Goal: Task Accomplishment & Management: Manage account settings

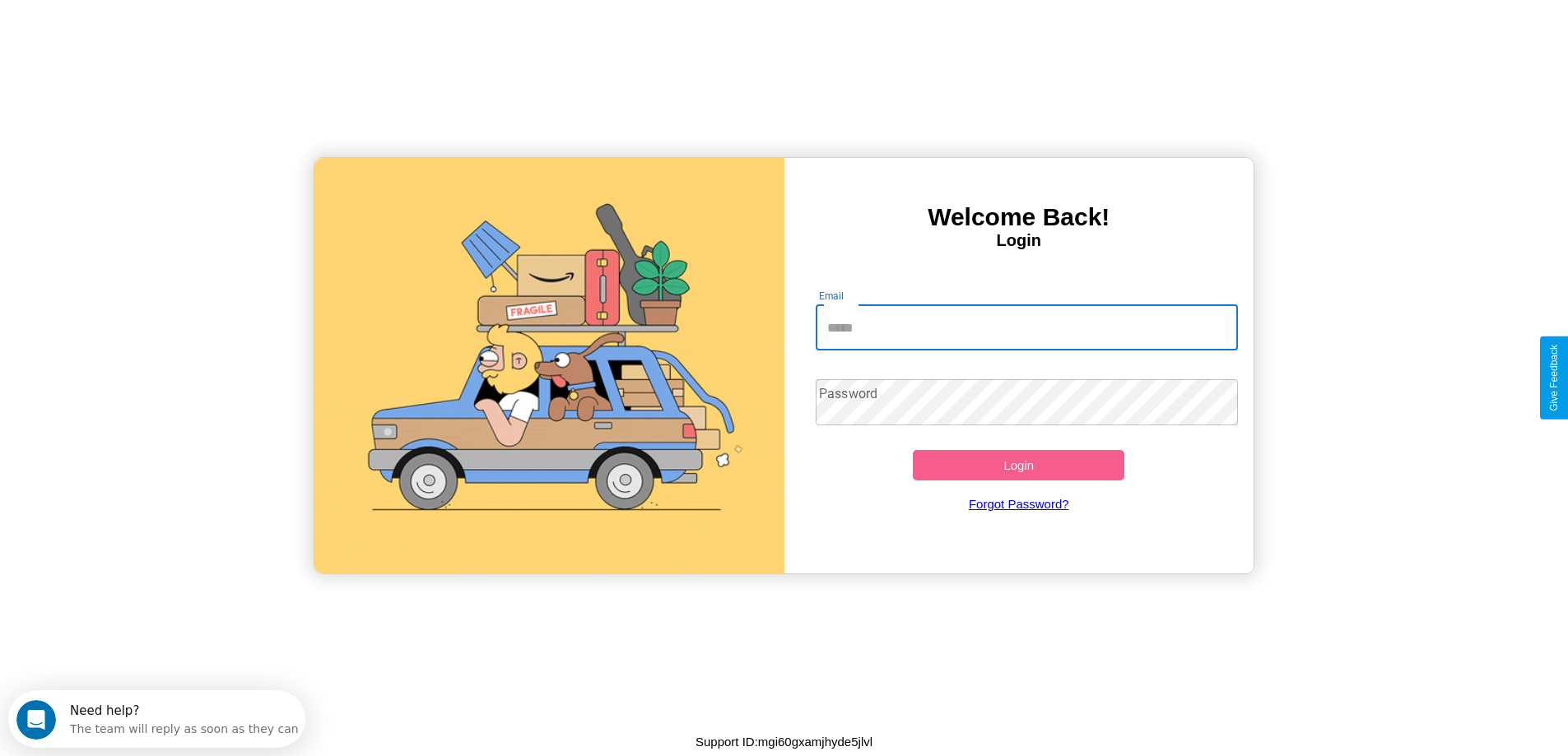
click at [1027, 328] on input "Email" at bounding box center [1027, 328] width 423 height 46
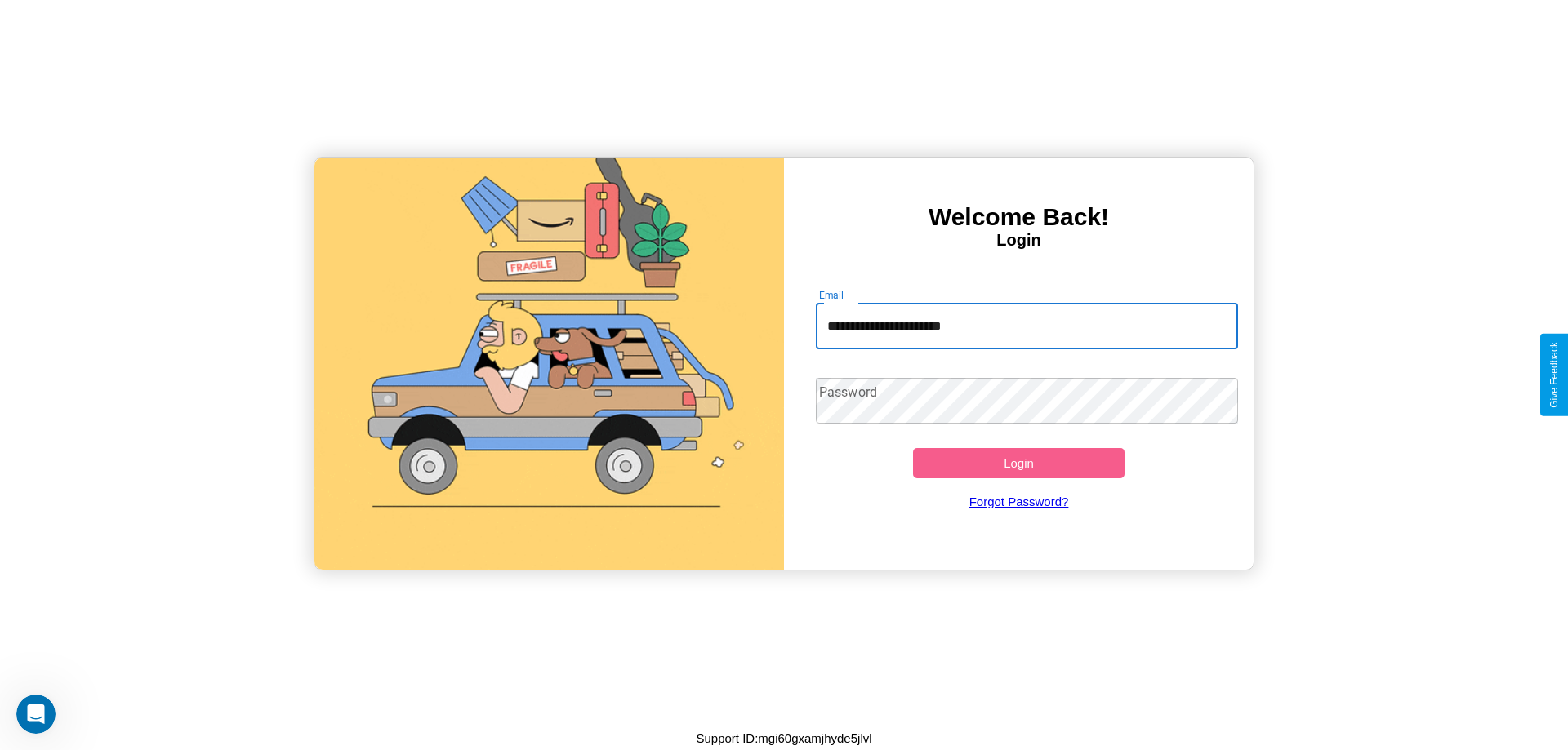
type input "**********"
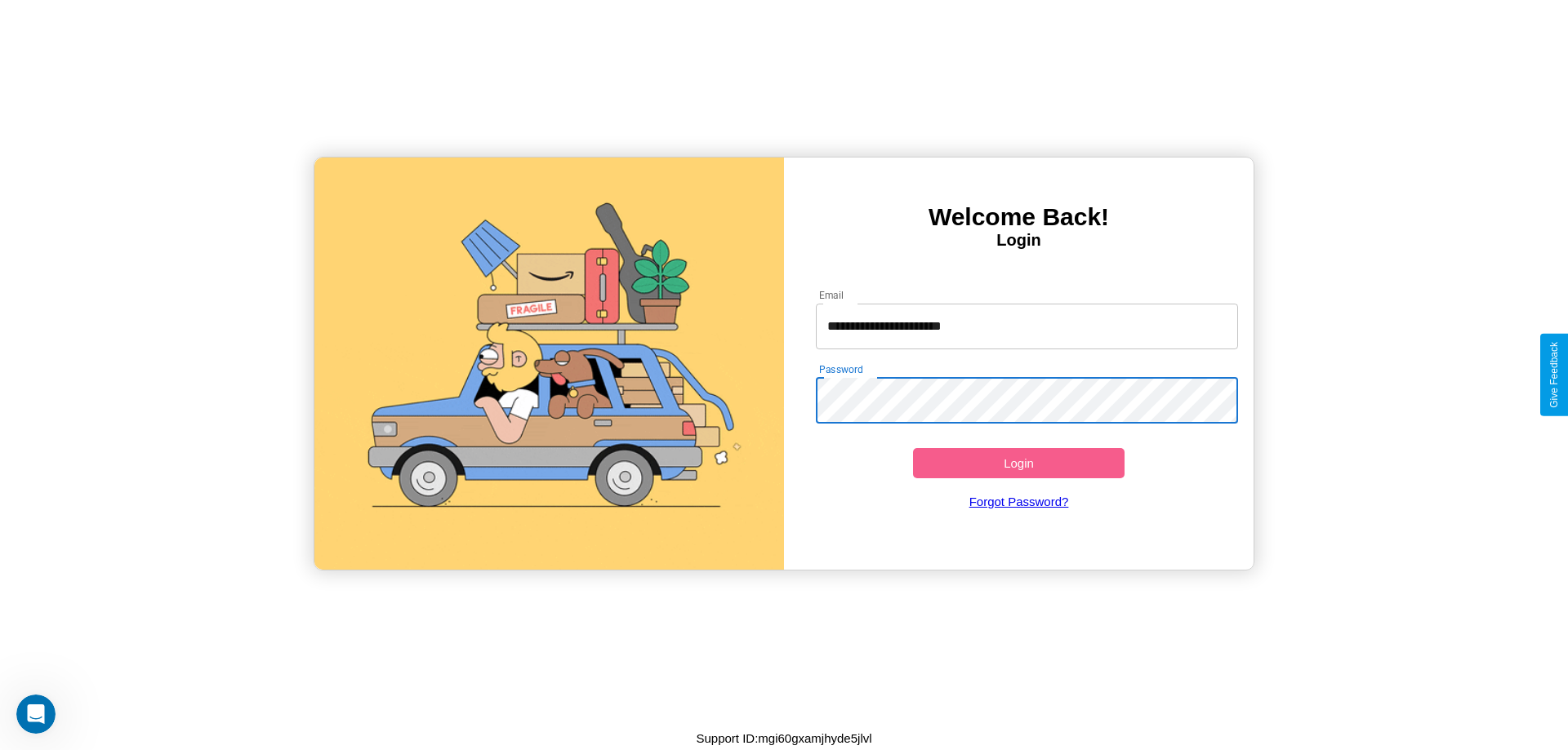
click at [1019, 463] on button "Login" at bounding box center [1019, 463] width 212 height 30
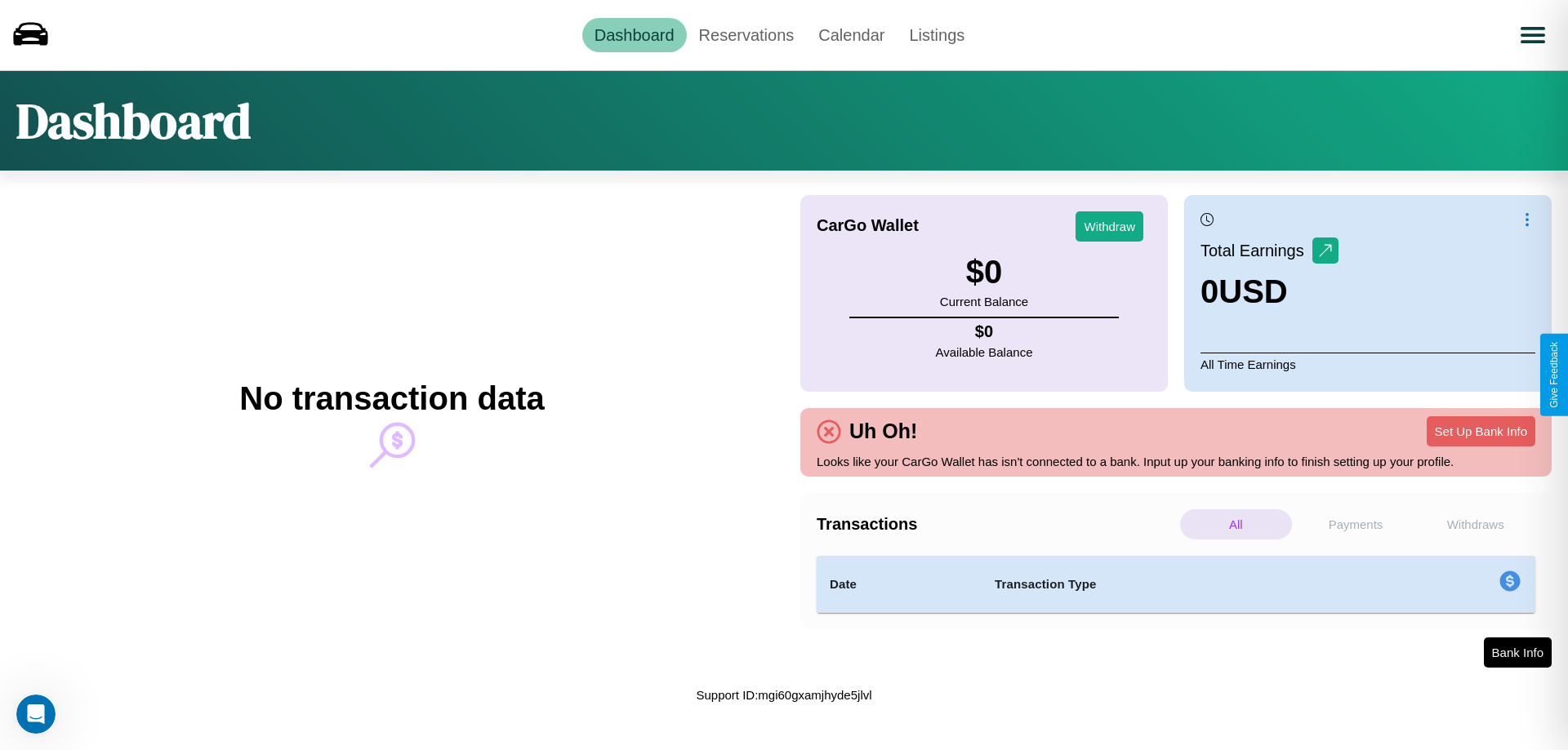
click at [1356, 524] on p "Payments" at bounding box center [1356, 524] width 112 height 30
click at [1475, 524] on p "Withdraws" at bounding box center [1476, 524] width 112 height 30
click at [1356, 524] on p "Payments" at bounding box center [1356, 524] width 112 height 30
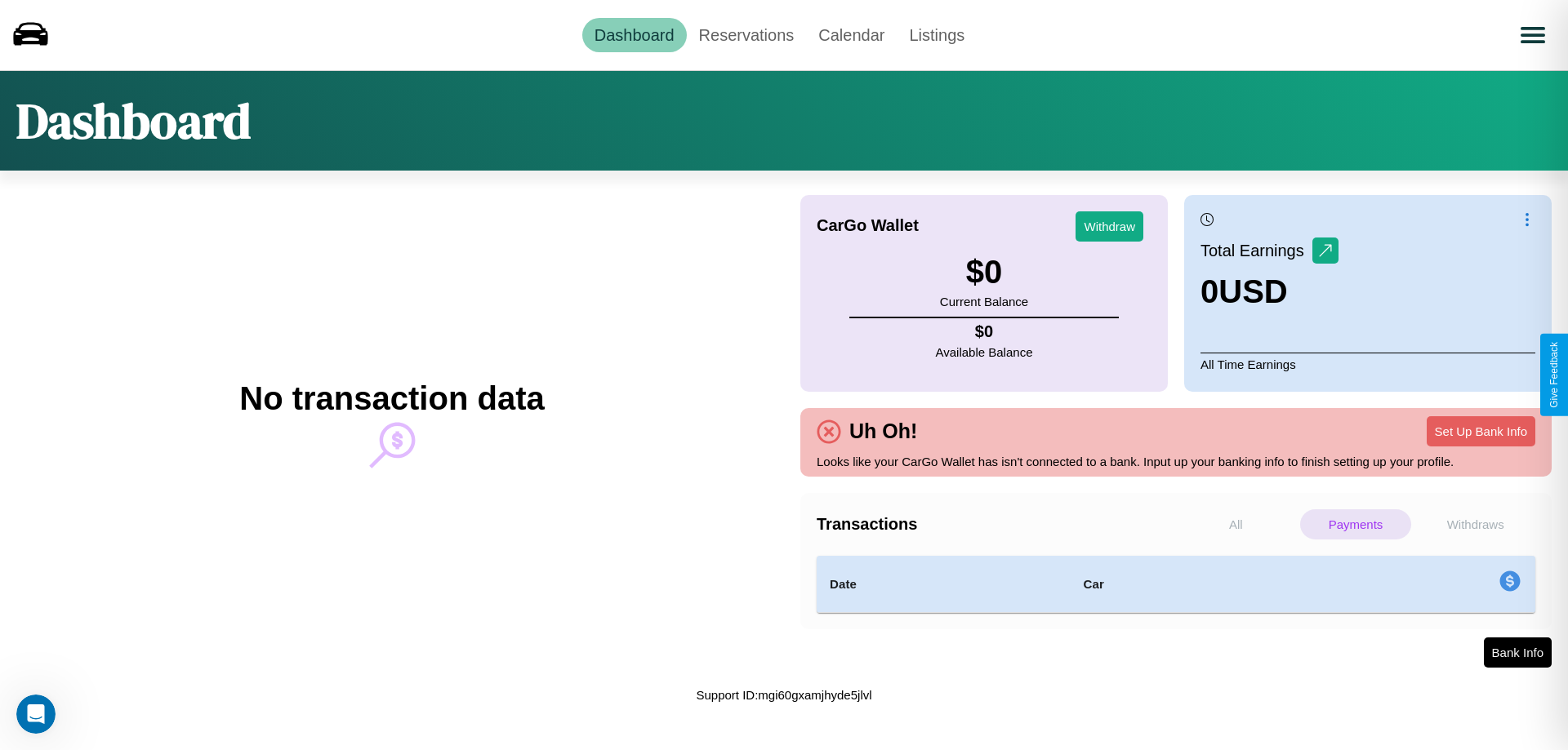
click at [1235, 524] on p "All" at bounding box center [1236, 524] width 112 height 30
click at [745, 35] on link "Reservations" at bounding box center [747, 35] width 120 height 35
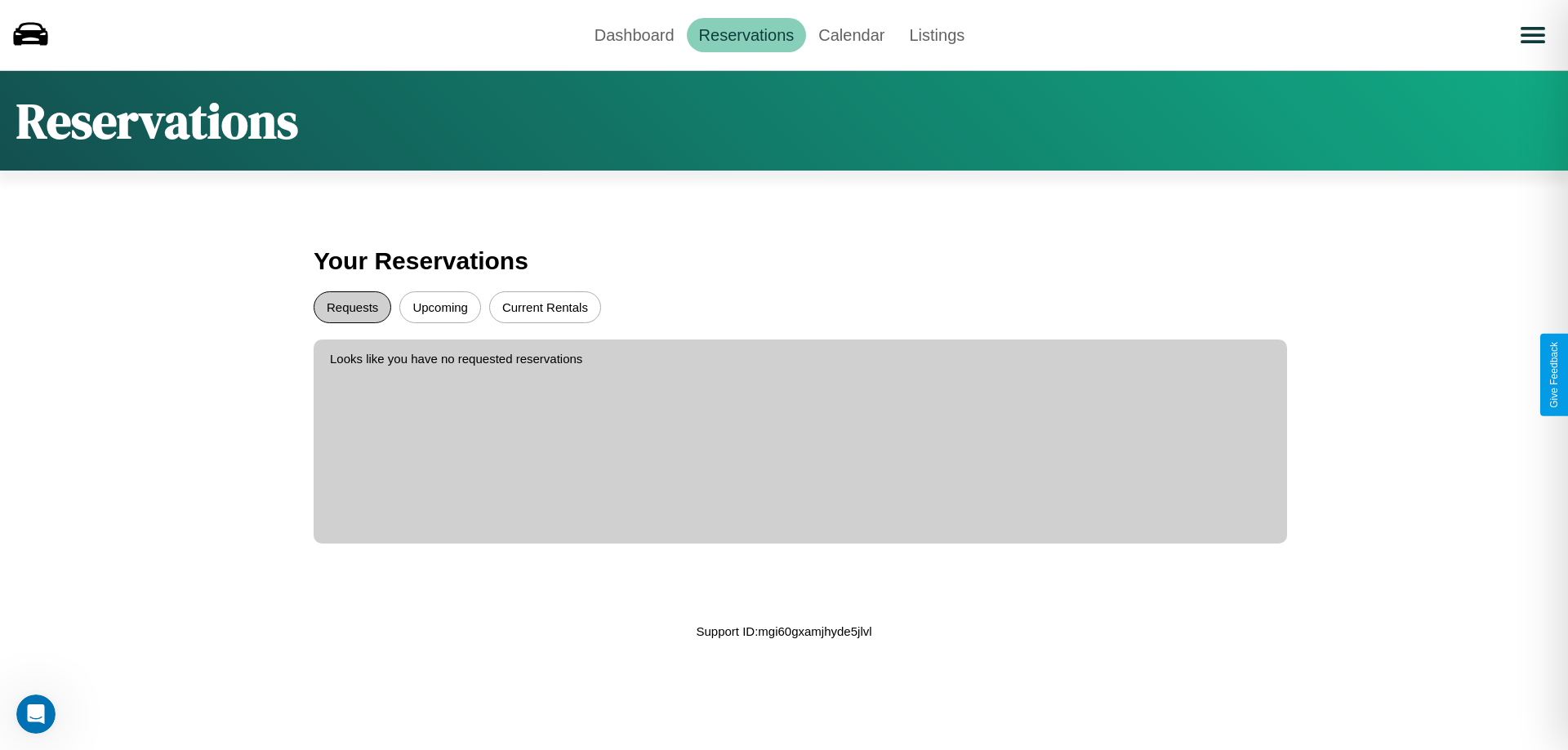
click at [352, 307] on button "Requests" at bounding box center [352, 307] width 77 height 32
click at [441, 307] on button "Upcoming" at bounding box center [440, 307] width 82 height 32
